Goal: Obtain resource: Obtain resource

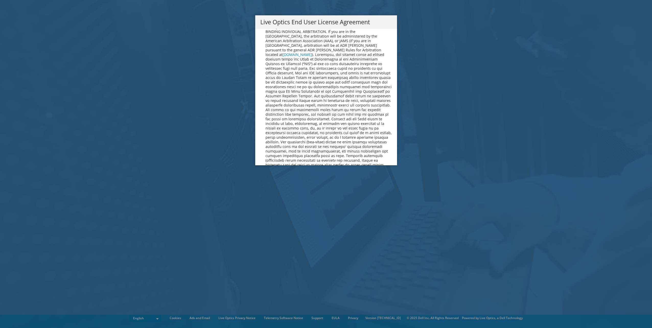
scroll to position [1932, 0]
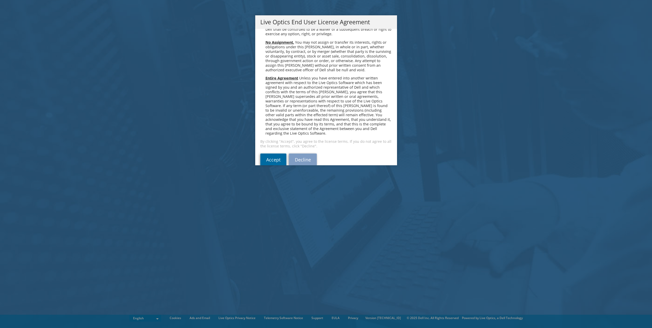
click at [270, 154] on link "Accept" at bounding box center [273, 160] width 26 height 12
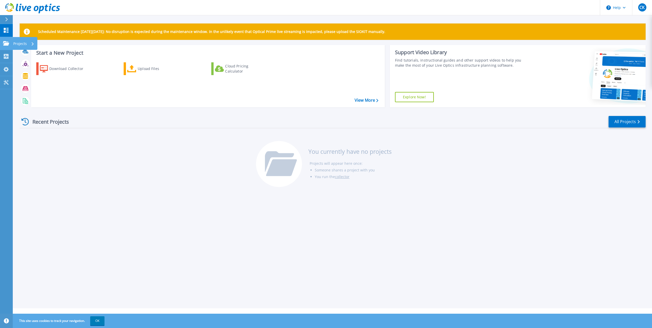
click at [34, 46] on div "Projects" at bounding box center [25, 43] width 25 height 13
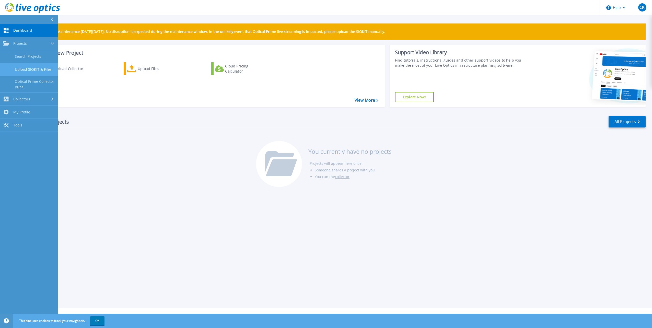
click at [31, 72] on link "Upload SIOKIT & Files" at bounding box center [29, 69] width 58 height 13
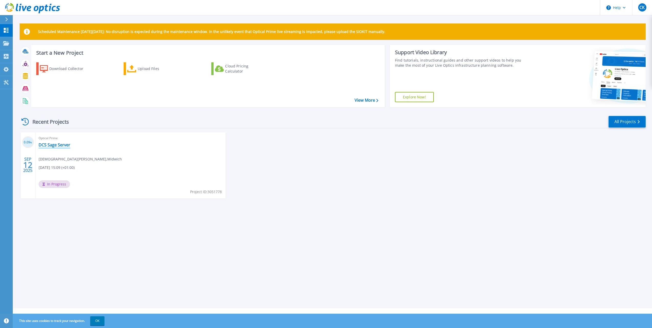
click at [49, 147] on link "DCS Sage Server" at bounding box center [55, 144] width 32 height 5
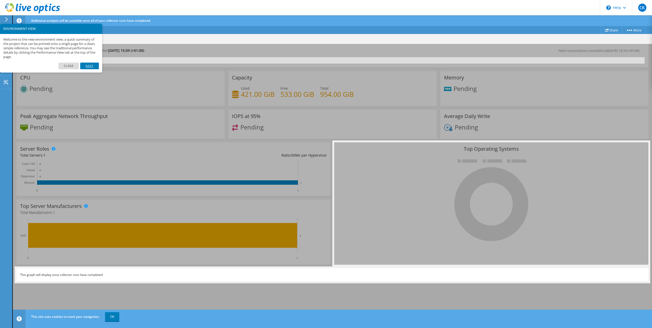
click at [85, 66] on link "Next" at bounding box center [89, 66] width 18 height 7
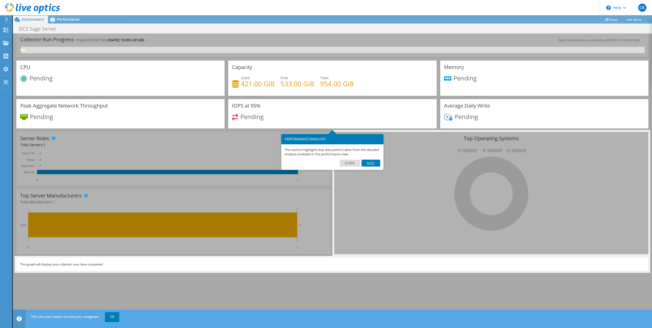
click at [371, 164] on link "Next" at bounding box center [370, 163] width 18 height 7
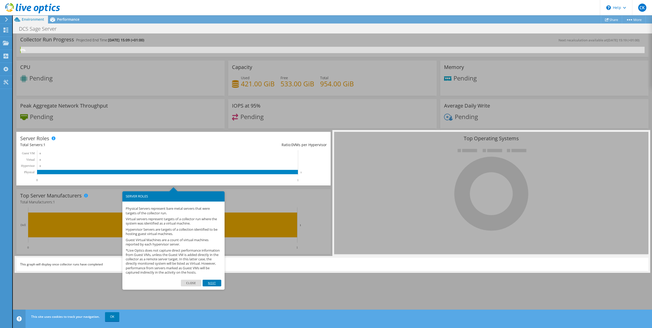
click at [213, 286] on link "Next" at bounding box center [212, 283] width 18 height 7
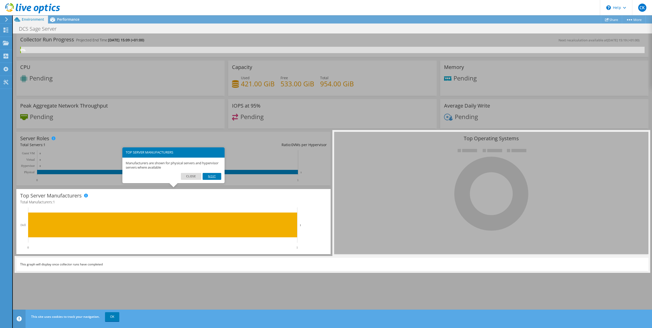
click at [209, 175] on link "Next" at bounding box center [212, 176] width 18 height 7
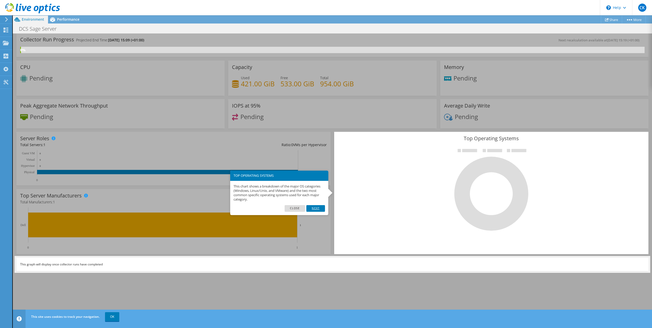
click at [317, 208] on link "Next" at bounding box center [315, 208] width 18 height 7
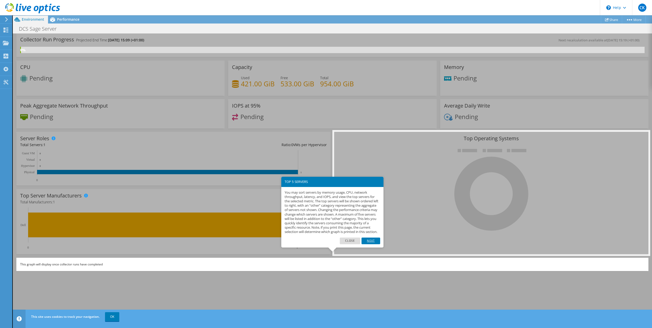
click at [367, 244] on link "Next" at bounding box center [370, 241] width 18 height 7
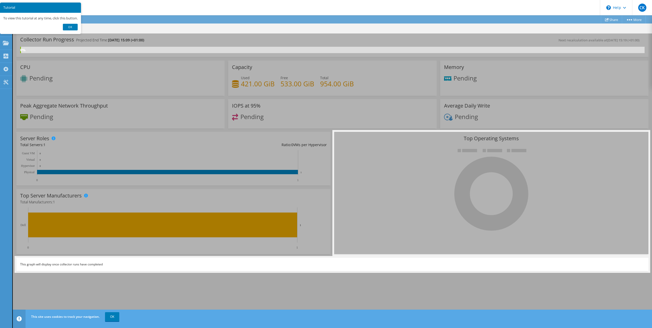
click at [64, 32] on footer "Ok" at bounding box center [40, 29] width 81 height 10
click at [64, 31] on footer "Ok" at bounding box center [40, 29] width 81 height 10
click at [70, 29] on link "Ok" at bounding box center [70, 27] width 15 height 7
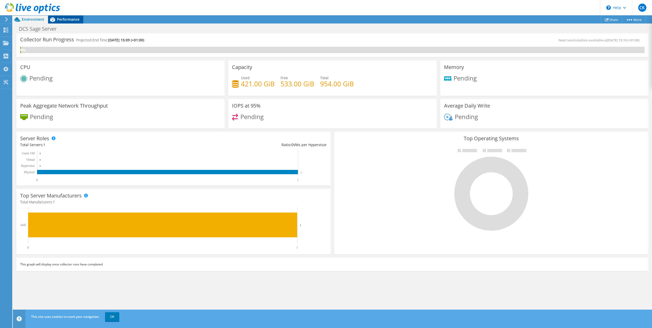
click at [67, 22] on div "Performance" at bounding box center [65, 19] width 35 height 8
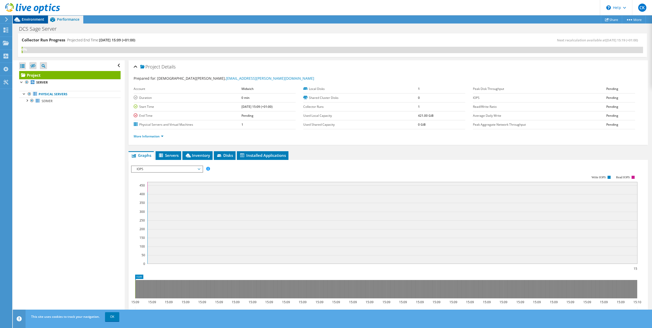
click at [38, 22] on div "Environment" at bounding box center [30, 19] width 35 height 8
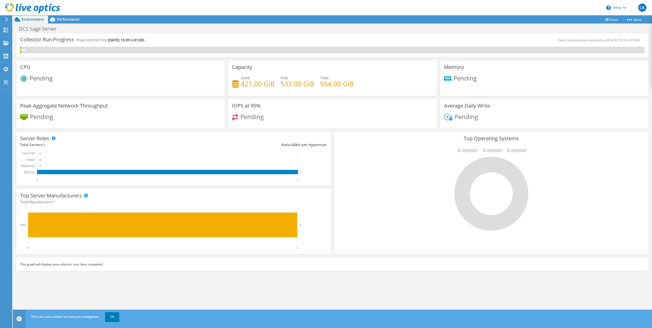
click at [29, 20] on span "Environment" at bounding box center [33, 19] width 22 height 5
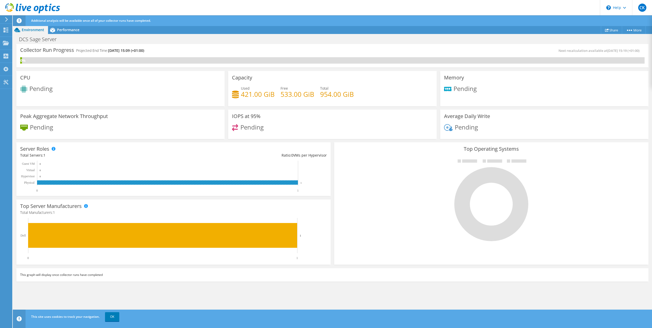
click at [174, 182] on rect at bounding box center [167, 182] width 261 height 4
click at [58, 35] on div "DCS Sage Server Print" at bounding box center [332, 38] width 639 height 9
click at [58, 32] on span "Performance" at bounding box center [68, 29] width 22 height 5
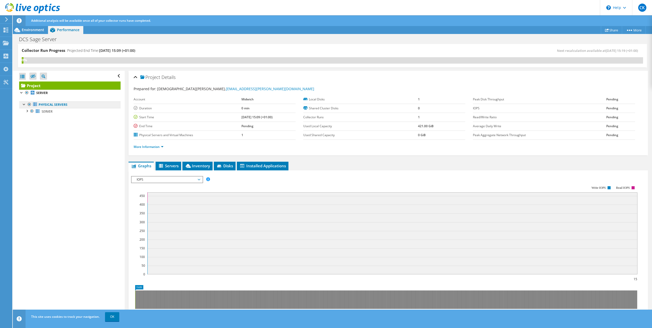
click at [62, 101] on link "Physical Servers" at bounding box center [69, 104] width 101 height 7
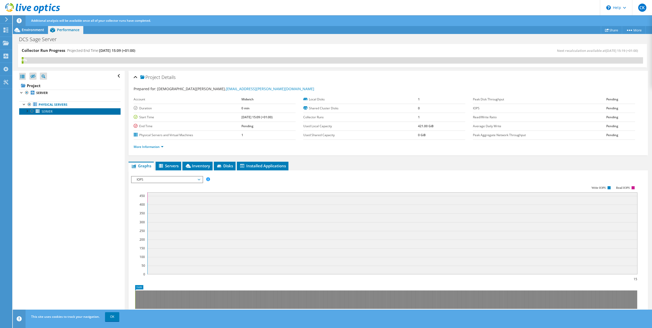
click at [57, 113] on link "SERVER" at bounding box center [69, 111] width 101 height 7
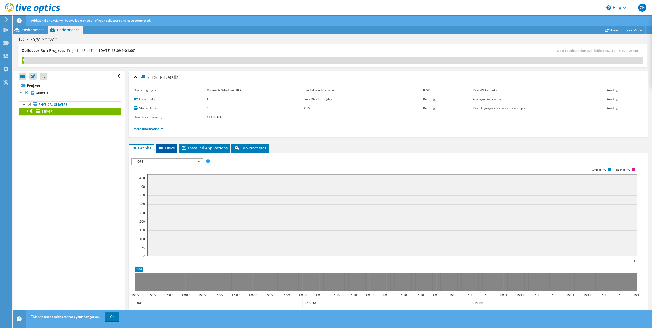
click at [166, 145] on span "Disks" at bounding box center [166, 147] width 17 height 5
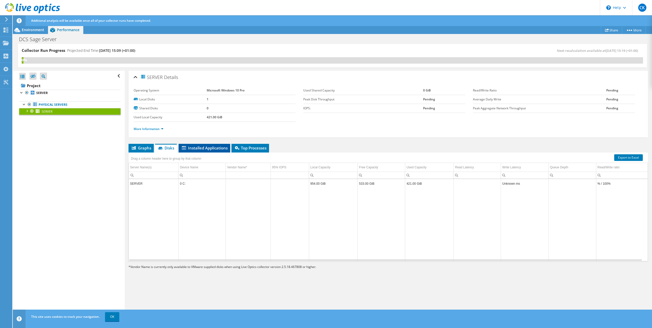
click at [202, 147] on span "Installed Applications" at bounding box center [204, 147] width 46 height 5
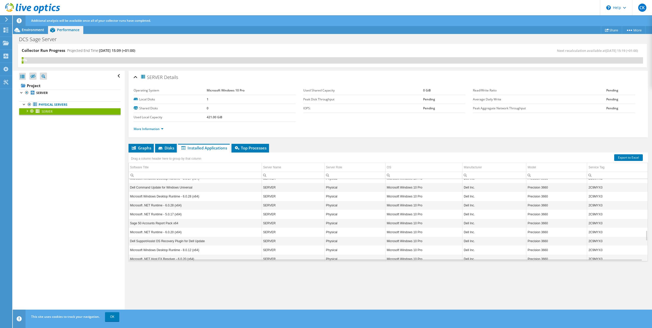
scroll to position [557, 0]
click at [254, 146] on span "Top Processes" at bounding box center [250, 147] width 32 height 5
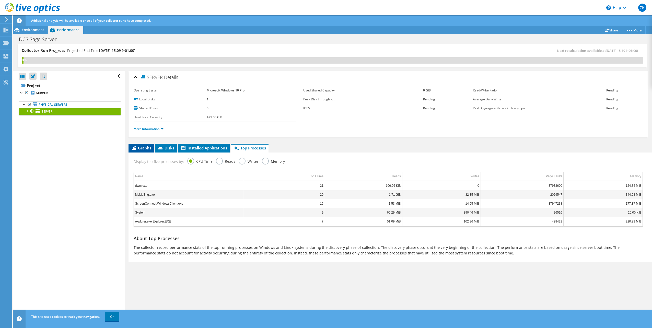
click at [141, 148] on span "Graphs" at bounding box center [141, 147] width 20 height 5
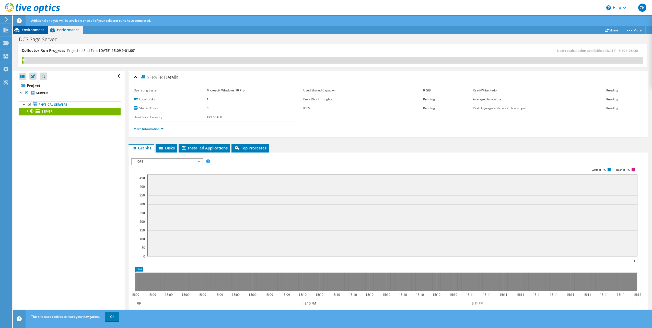
click at [42, 31] on span "Environment" at bounding box center [33, 29] width 22 height 5
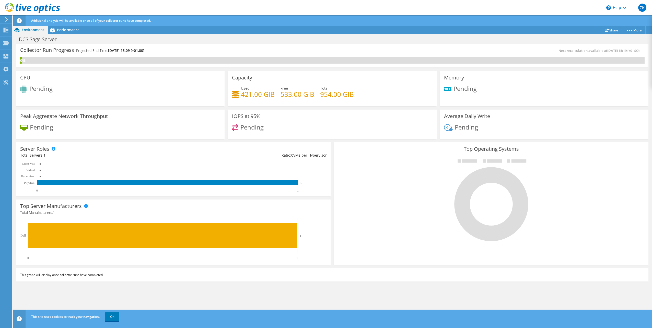
click at [219, 30] on div "Project Actions Project Actions Share More Project Details" at bounding box center [332, 30] width 639 height 8
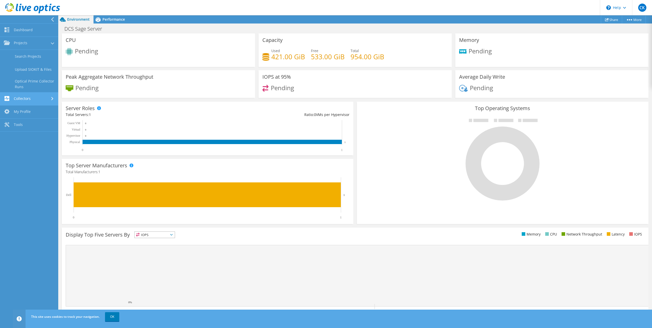
click at [33, 101] on link "Collectors" at bounding box center [29, 98] width 58 height 13
click at [35, 80] on link "Dossier" at bounding box center [29, 82] width 58 height 13
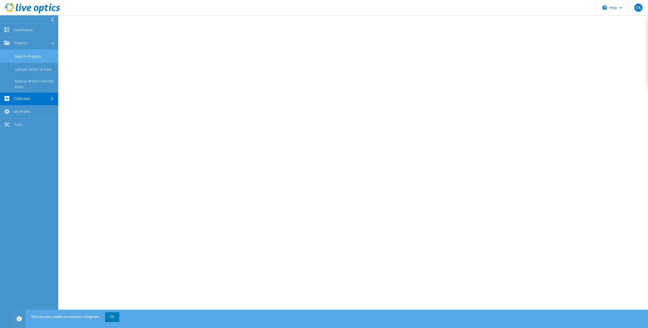
click at [33, 59] on link "Search Projects" at bounding box center [29, 56] width 58 height 13
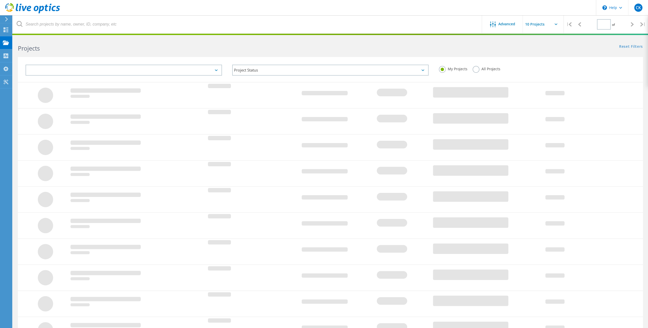
type input "1"
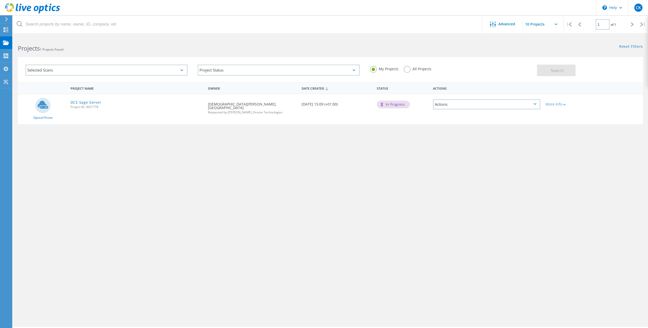
click at [459, 99] on div "Actions" at bounding box center [486, 104] width 112 height 20
click at [457, 103] on div "Actions" at bounding box center [486, 104] width 107 height 10
click at [414, 125] on div "Project Name Owner Date Created Status Actions Optical Prime DCS Sage Server Pr…" at bounding box center [330, 148] width 625 height 133
click at [554, 103] on div "More Info" at bounding box center [567, 104] width 45 height 4
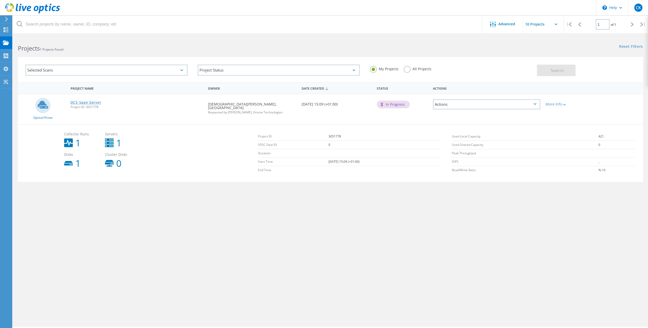
click at [86, 101] on link "DCS Sage Server" at bounding box center [85, 103] width 31 height 4
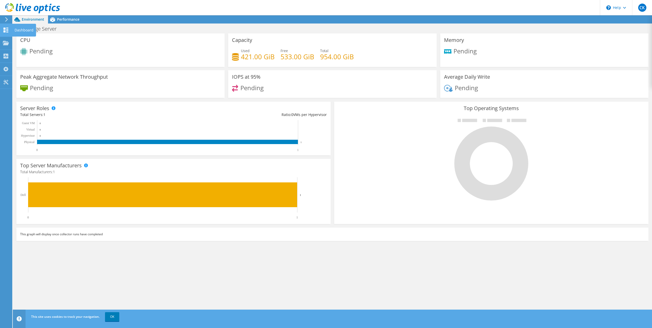
click at [6, 28] on icon at bounding box center [6, 30] width 6 height 5
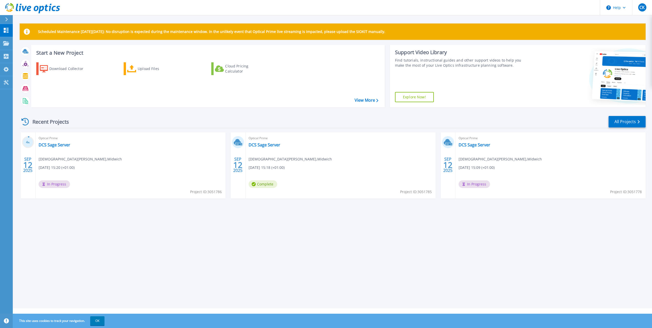
click at [72, 147] on div "Optical Prime DCS Sage Server [DEMOGRAPHIC_DATA][PERSON_NAME] , Midwich [DATE] …" at bounding box center [131, 165] width 190 height 66
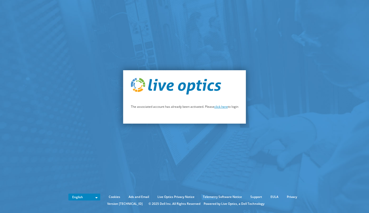
click at [218, 106] on link "click here" at bounding box center [222, 106] width 14 height 4
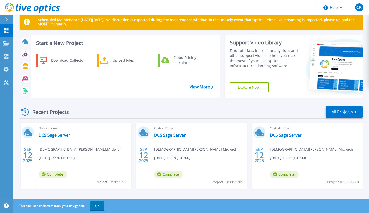
scroll to position [15, 0]
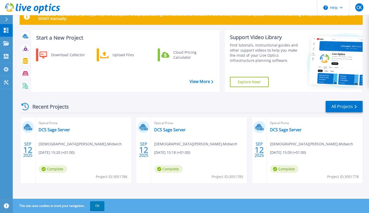
click at [53, 137] on div "Optical Prime DCS Sage Server [DEMOGRAPHIC_DATA][PERSON_NAME] , Midwich [DATE] …" at bounding box center [84, 150] width 96 height 66
click at [53, 130] on link "DCS Sage Server" at bounding box center [55, 129] width 32 height 5
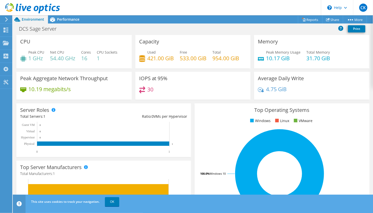
click at [217, 116] on div "Top Operating Systems Windows Linux VMware 100.0% Windows 10" at bounding box center [282, 164] width 175 height 122
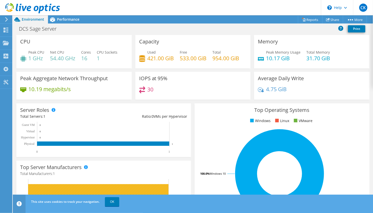
click at [110, 207] on div "This site uses cookies to track your navigation. OK" at bounding box center [202, 202] width 345 height 14
click at [111, 204] on link "OK" at bounding box center [112, 201] width 14 height 9
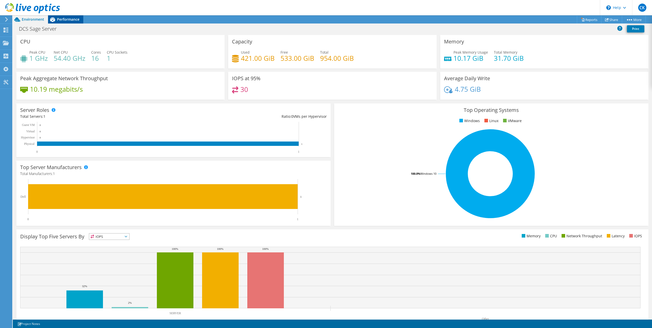
click at [59, 23] on div "Performance" at bounding box center [65, 19] width 35 height 8
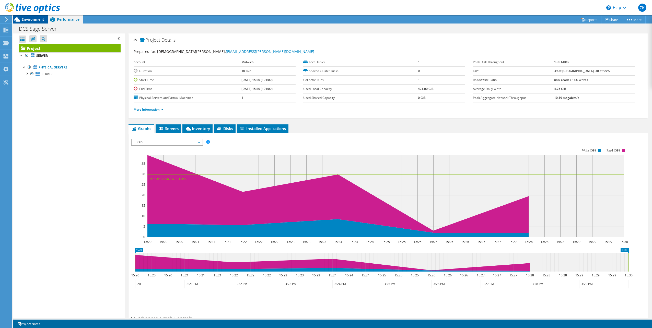
click at [42, 22] on div "Environment" at bounding box center [30, 19] width 35 height 8
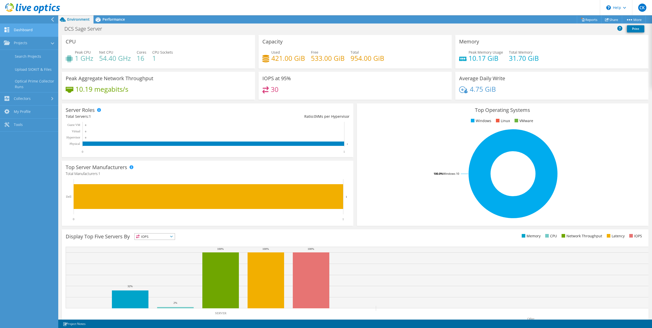
click at [19, 30] on link "Dashboard" at bounding box center [29, 30] width 58 height 13
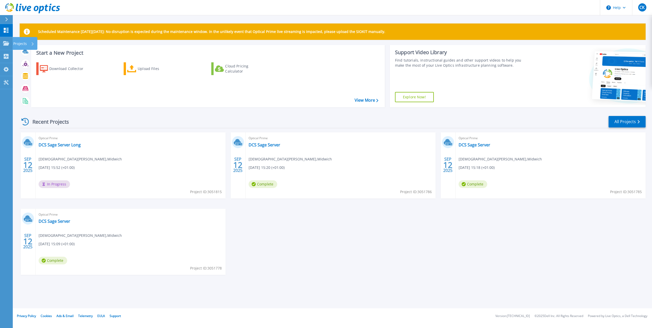
click at [15, 52] on div "Scheduled Maintenance on Monday 22nd September: No disruption is expected durin…" at bounding box center [332, 154] width 639 height 308
click at [11, 47] on link "Projects Projects" at bounding box center [6, 43] width 13 height 13
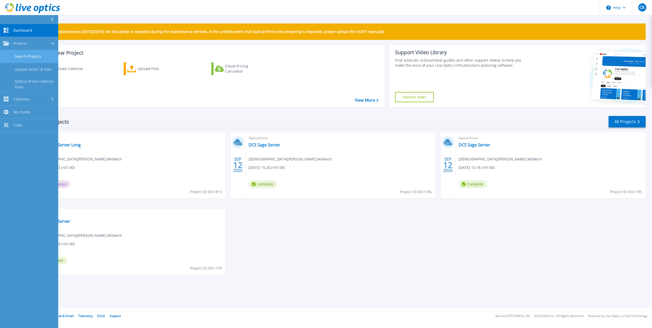
click at [34, 56] on link "Search Projects" at bounding box center [29, 56] width 58 height 13
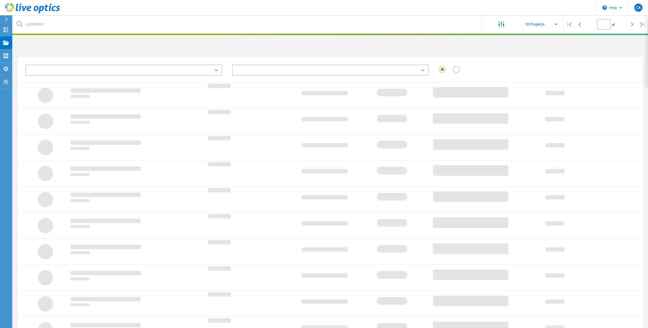
type input "1"
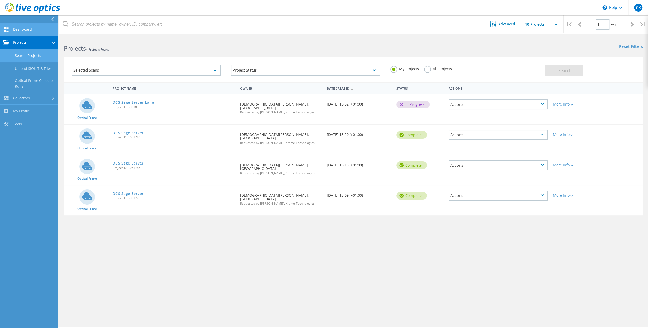
click at [25, 33] on link "Dashboard" at bounding box center [29, 29] width 58 height 13
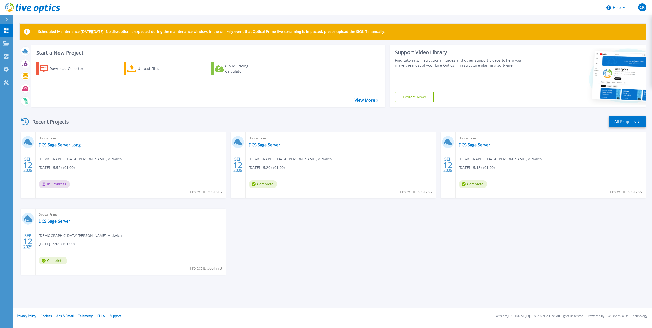
click at [270, 147] on link "DCS Sage Server" at bounding box center [265, 144] width 32 height 5
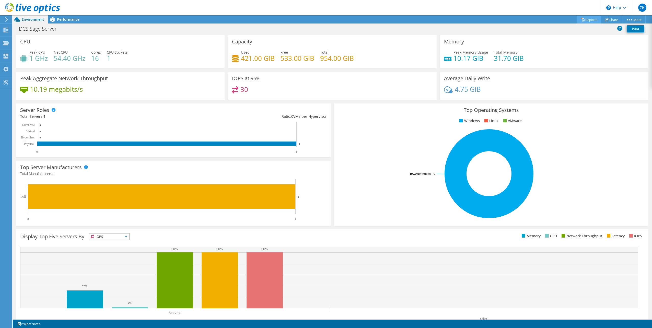
click at [591, 18] on link "Reports" at bounding box center [589, 20] width 25 height 8
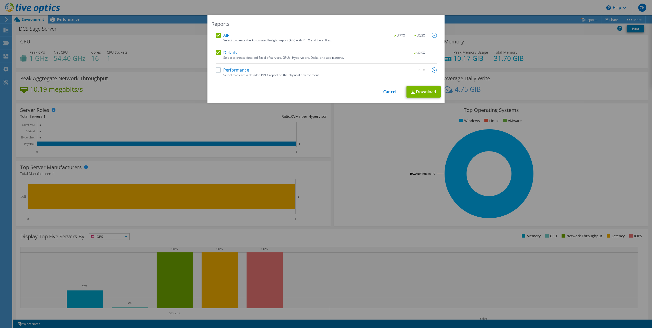
click at [227, 71] on label "Performance" at bounding box center [232, 69] width 33 height 5
click at [0, 0] on input "Performance" at bounding box center [0, 0] width 0 height 0
click at [416, 91] on link "Download" at bounding box center [423, 91] width 34 height 11
click at [355, 29] on div "Reports AIR .PPTX .XLSX Select to create the Automated Insight Report (AIR) wit…" at bounding box center [325, 58] width 237 height 87
click at [474, 56] on div "Reports AIR .PPTX .XLSX Select to create the Automated Insight Report (AIR) wit…" at bounding box center [326, 163] width 652 height 297
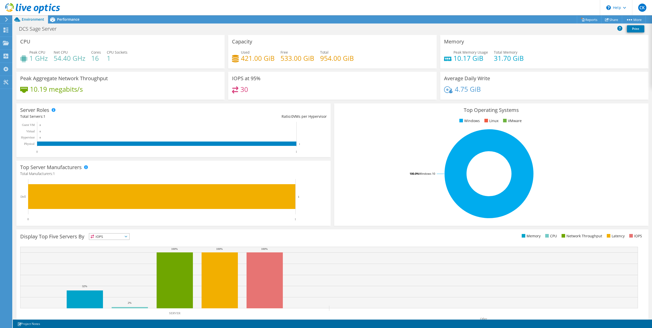
click at [69, 89] on h4 "10.19 megabits/s" at bounding box center [56, 89] width 53 height 6
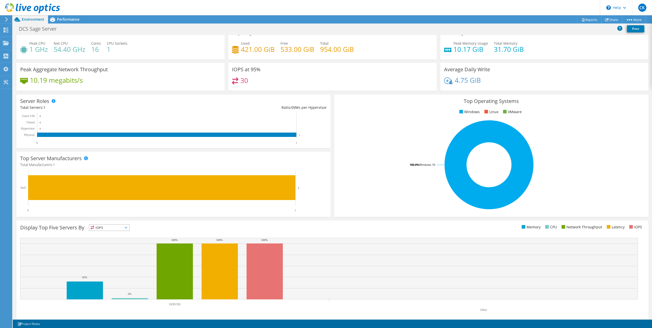
scroll to position [13, 0]
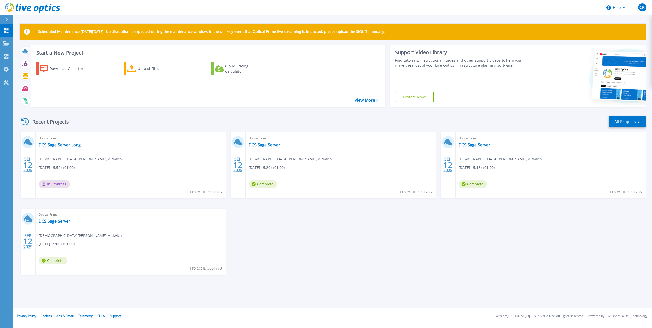
drag, startPoint x: 359, startPoint y: 63, endPoint x: 457, endPoint y: -27, distance: 132.3
click at [457, 0] on html "Help CK End User [DEMOGRAPHIC_DATA][PERSON_NAME] [PERSON_NAME][EMAIL_ADDRESS][P…" at bounding box center [326, 154] width 652 height 308
click at [145, 97] on div "Download Collector Upload Files Cloud Pricing Calculator" at bounding box center [207, 81] width 350 height 46
click at [268, 146] on link "DCS Sage Server" at bounding box center [265, 144] width 32 height 5
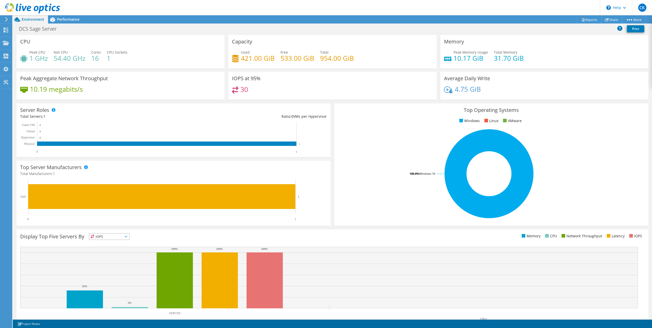
click at [70, 92] on h4 "10.19 megabits/s" at bounding box center [56, 89] width 53 height 6
click at [74, 19] on span "Performance" at bounding box center [68, 19] width 22 height 5
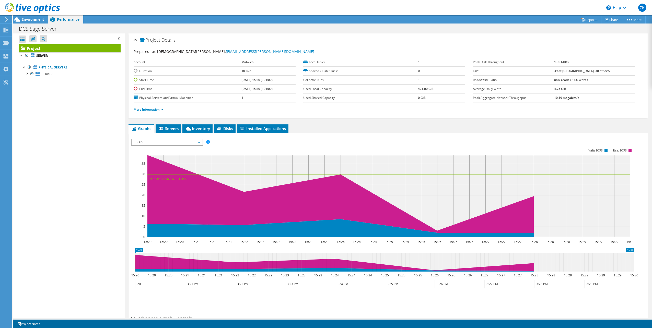
click at [153, 111] on li "More Information" at bounding box center [150, 110] width 33 height 6
click at [240, 130] on span "Installed Applications" at bounding box center [262, 128] width 46 height 5
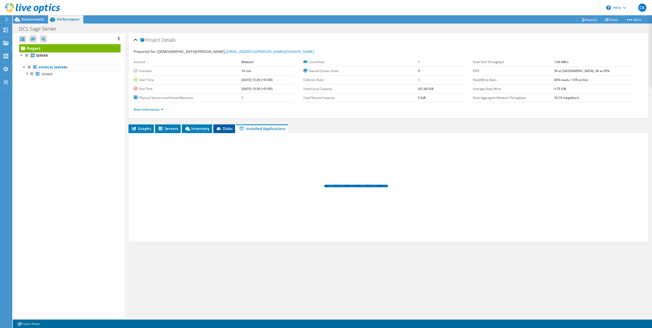
click at [215, 130] on li "Disks" at bounding box center [224, 128] width 22 height 9
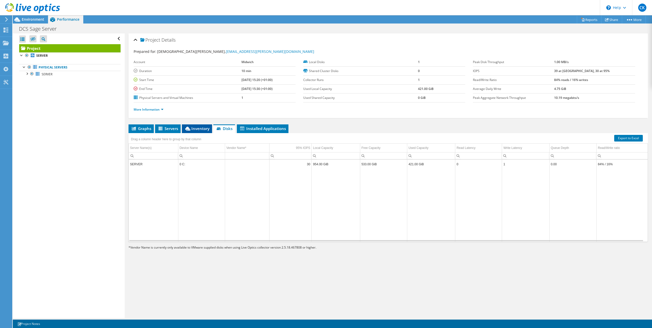
click at [204, 130] on span "Inventory" at bounding box center [196, 128] width 25 height 5
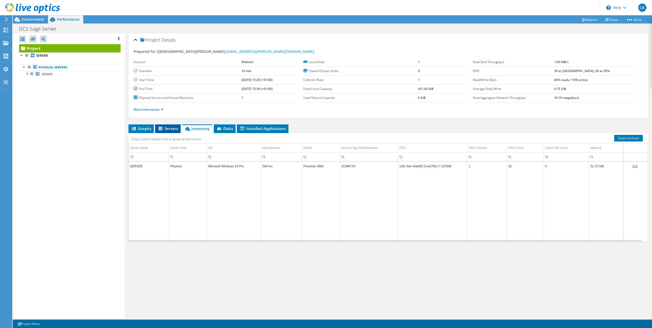
click at [172, 129] on span "Servers" at bounding box center [168, 128] width 20 height 5
click at [151, 128] on li "Graphs" at bounding box center [140, 128] width 25 height 9
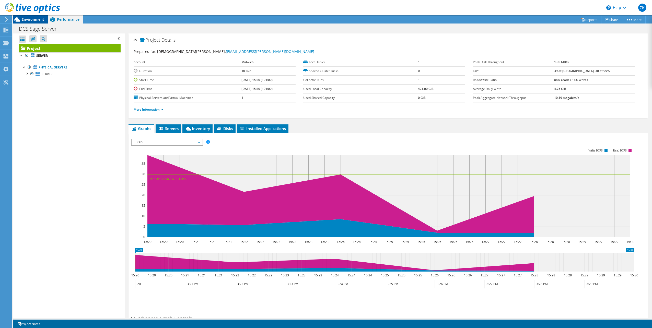
click at [34, 23] on div "Environment" at bounding box center [30, 19] width 35 height 8
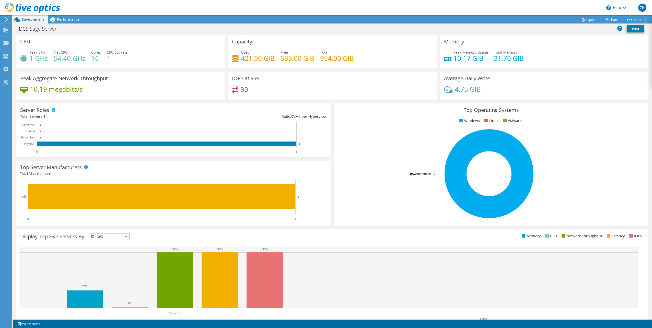
click at [107, 168] on div "Top Server Manufacturers Manufacturers are shown for physical servers and hyper…" at bounding box center [173, 193] width 314 height 65
